Goal: Task Accomplishment & Management: Manage account settings

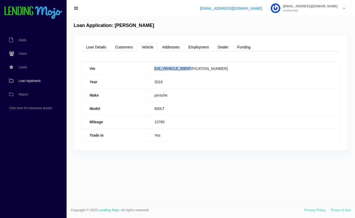
click at [24, 82] on span "Loan Applicants" at bounding box center [30, 80] width 22 height 3
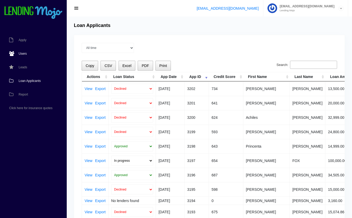
click at [21, 51] on link "Users" at bounding box center [30, 54] width 61 height 14
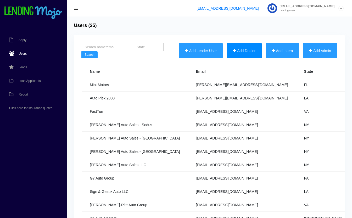
click at [239, 53] on button "Add Dealer" at bounding box center [244, 51] width 35 height 16
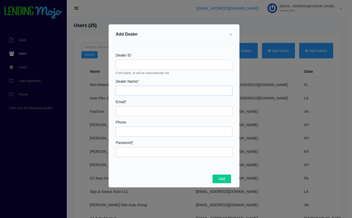
click at [179, 87] on input "Dealer Name *" at bounding box center [174, 91] width 117 height 10
type input "Local Auto Sales & Consignments LLC"
type input "[EMAIL_ADDRESS][DOMAIN_NAME]"
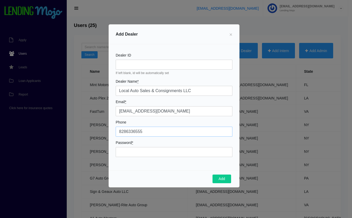
type input "8286336555"
type input "Mojo31222!"
click at [223, 180] on button "Add" at bounding box center [221, 178] width 19 height 9
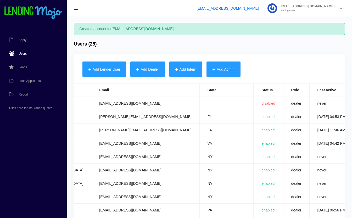
scroll to position [0, 191]
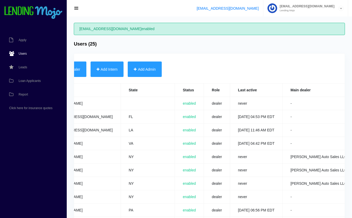
scroll to position [0, 191]
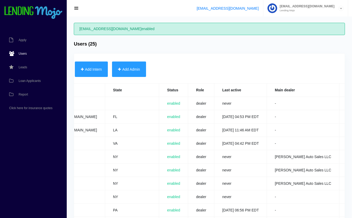
click at [347, 102] on link "Edit" at bounding box center [349, 103] width 5 height 4
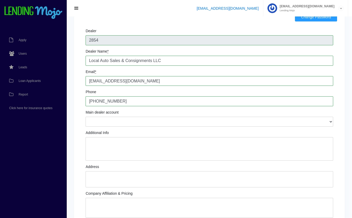
scroll to position [64, 0]
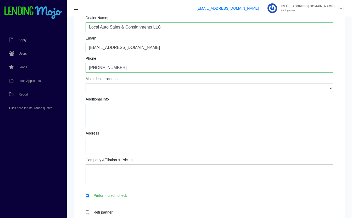
click at [154, 116] on textarea "Additional Info" at bounding box center [208, 116] width 247 height 24
click at [170, 111] on textarea "[PERSON_NAME]: Manager" at bounding box center [208, 116] width 247 height 24
type textarea "[PERSON_NAME]: Manager [PERSON_NAME] Text # 828.734.1742"
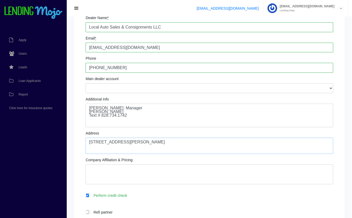
type textarea "1520 Smoky Park Hwy Candler, NC 28715"
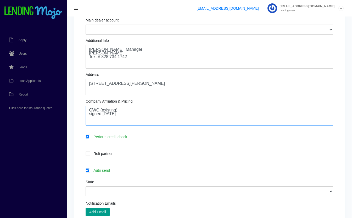
scroll to position [124, 0]
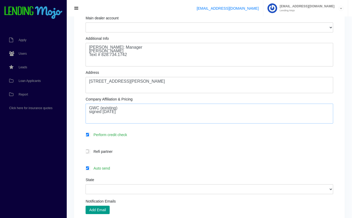
type textarea "GWC (existing) signed 8.25.25"
click at [133, 170] on label "Auto send" at bounding box center [212, 168] width 242 height 6
click at [89, 170] on input "Auto send" at bounding box center [86, 167] width 3 height 3
checkbox input "false"
click at [154, 191] on select "Alabama Alaska Arizona Arkansas California Colorado Connecticut Delaware Distri…" at bounding box center [208, 189] width 247 height 10
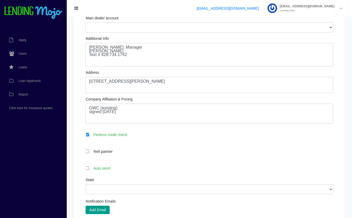
select select "NC"
click at [85, 185] on select "Alabama Alaska Arizona Arkansas California Colorado Connecticut Delaware Distri…" at bounding box center [208, 189] width 247 height 10
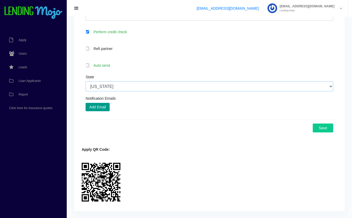
scroll to position [243, 0]
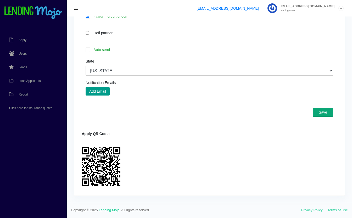
click at [326, 114] on button "Save" at bounding box center [322, 112] width 20 height 9
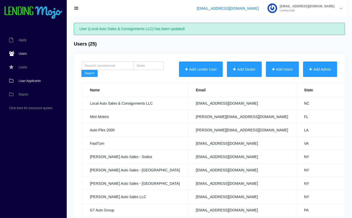
click at [32, 82] on link "Loan Applicants" at bounding box center [30, 81] width 61 height 14
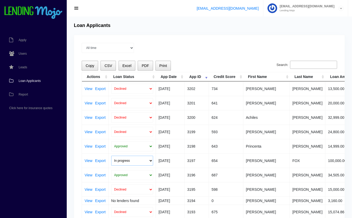
click at [131, 160] on select "In progress Funded Did not fund" at bounding box center [132, 161] width 42 height 10
click at [103, 88] on link "Export" at bounding box center [100, 89] width 10 height 4
click at [153, 76] on th "Loan Status" at bounding box center [131, 76] width 47 height 9
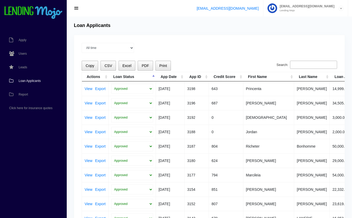
click at [153, 76] on th "Loan Status" at bounding box center [131, 76] width 47 height 9
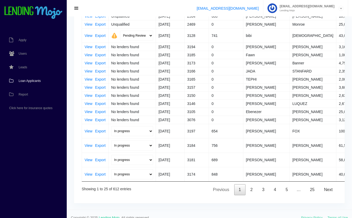
scroll to position [134, 0]
click at [243, 187] on link "1" at bounding box center [239, 189] width 11 height 11
click at [251, 189] on link "2" at bounding box center [251, 189] width 11 height 11
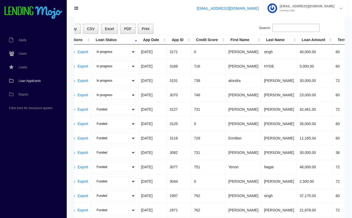
scroll to position [0, 0]
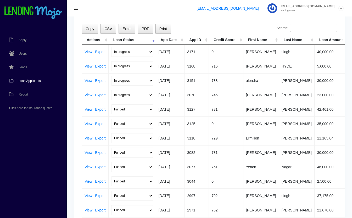
click at [28, 79] on span "Loan Applicants" at bounding box center [30, 80] width 22 height 3
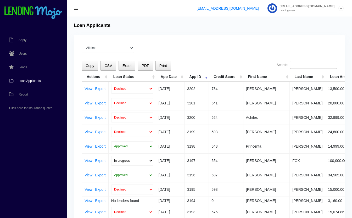
click at [20, 81] on span "Loan Applicants" at bounding box center [30, 80] width 22 height 3
click at [35, 81] on span "Loan Applicants" at bounding box center [30, 80] width 22 height 3
